Goal: Information Seeking & Learning: Learn about a topic

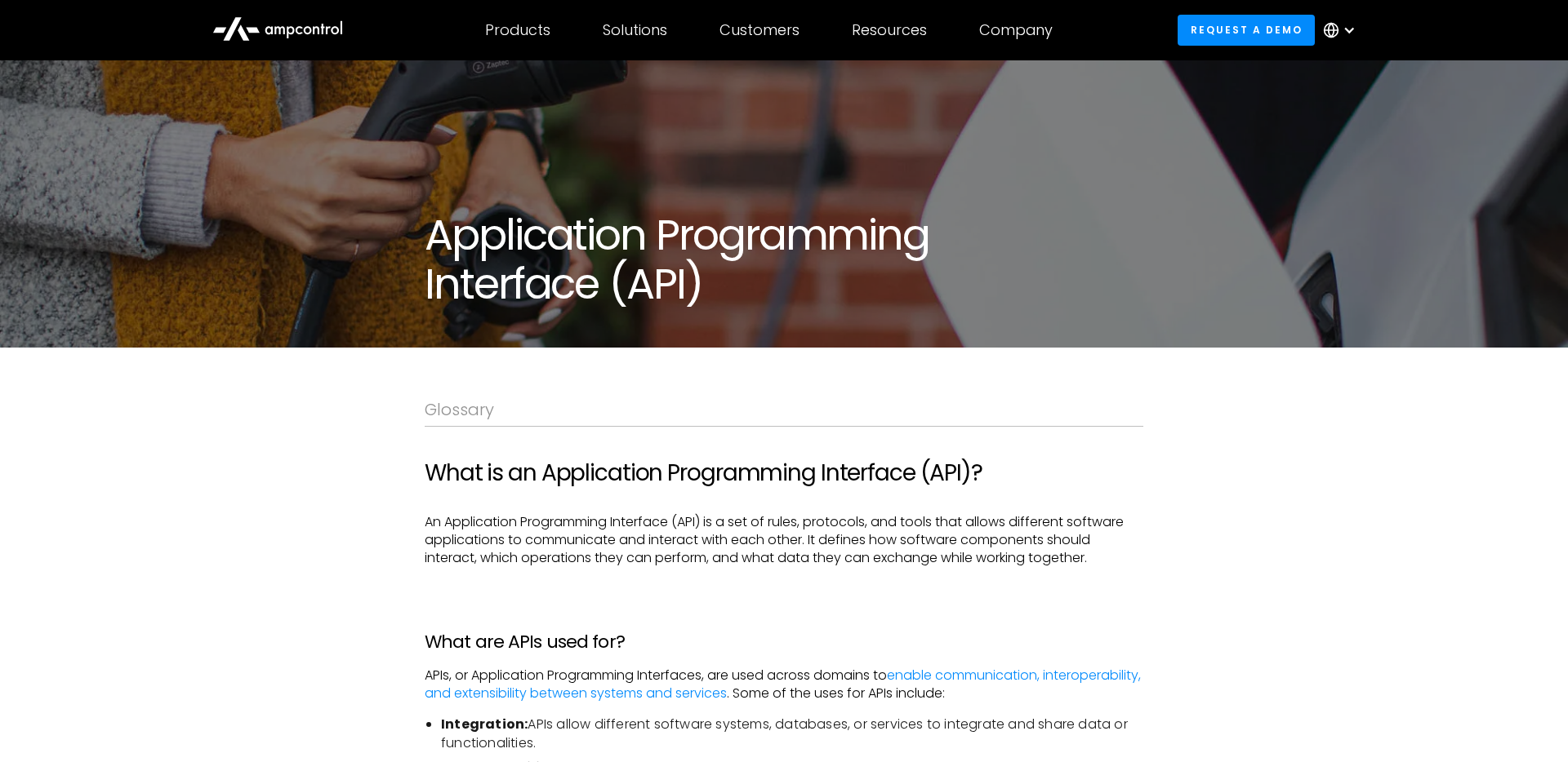
click at [304, 11] on icon at bounding box center [277, 28] width 130 height 39
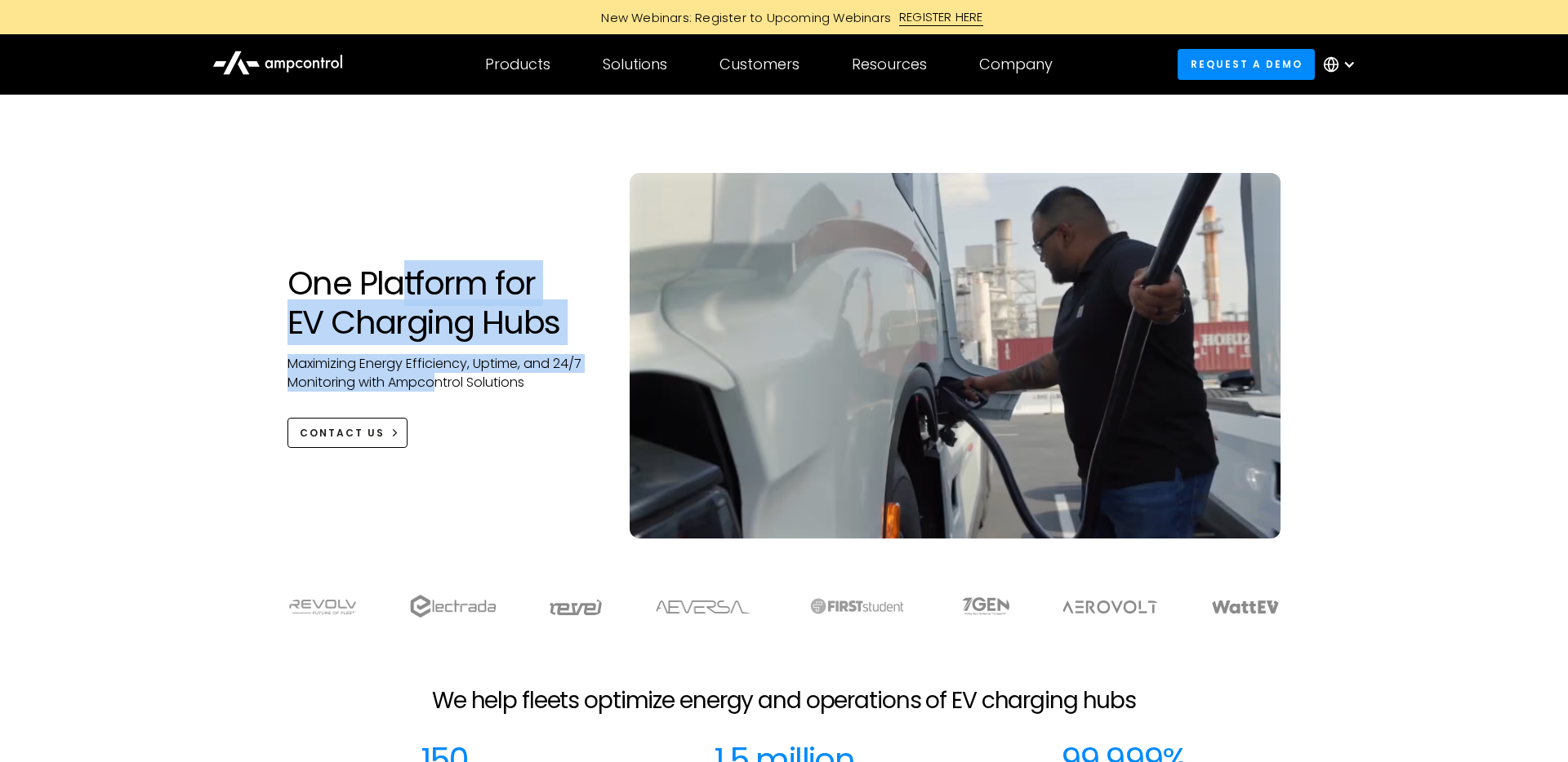
drag, startPoint x: 396, startPoint y: 281, endPoint x: 436, endPoint y: 378, distance: 104.9
click at [436, 378] on div "One Platform for EV Charging Hubs Maximizing Energy Efficiency, Uptime, and 24/…" at bounding box center [441, 355] width 342 height 185
click at [436, 378] on p "Maximizing Energy Efficiency, Uptime, and 24/7 Monitoring with Ampcontrol Solut…" at bounding box center [441, 373] width 309 height 37
drag, startPoint x: 436, startPoint y: 378, endPoint x: 406, endPoint y: 317, distance: 68.0
click at [406, 317] on div "One Platform for EV Charging Hubs Maximizing Energy Efficiency, Uptime, and 24/…" at bounding box center [441, 355] width 342 height 185
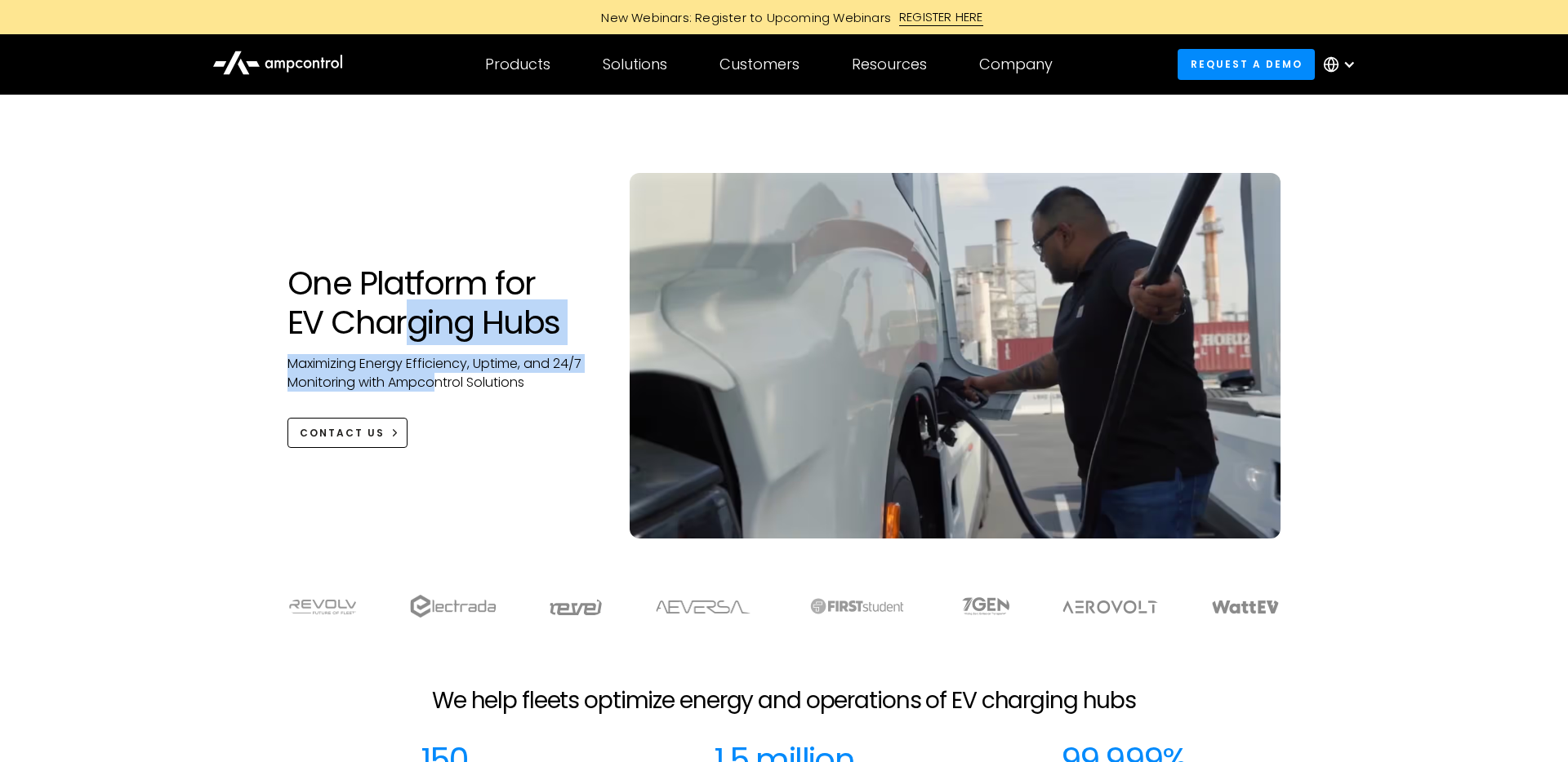
click at [406, 317] on h1 "One Platform for EV Charging Hubs" at bounding box center [441, 303] width 309 height 79
